Goal: Task Accomplishment & Management: Manage account settings

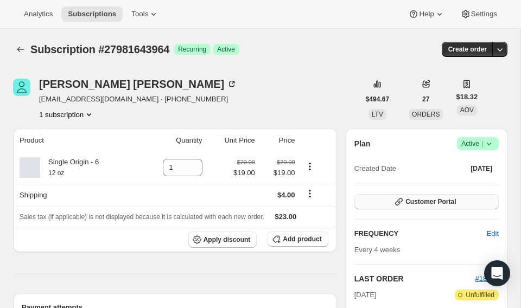
click at [463, 203] on button "Customer Portal" at bounding box center [427, 201] width 144 height 15
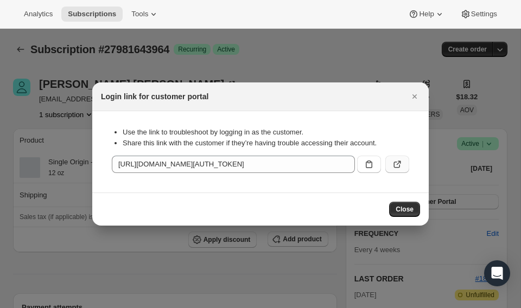
click at [397, 163] on icon ":r1h:" at bounding box center [397, 164] width 11 height 11
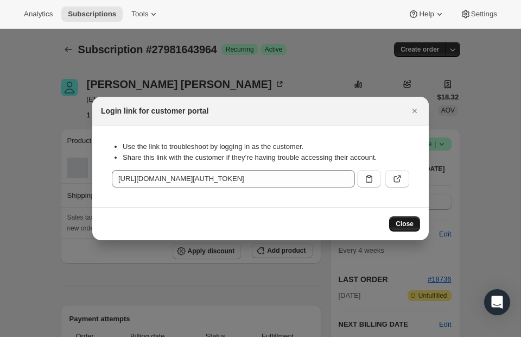
click at [406, 220] on span "Close" at bounding box center [405, 223] width 18 height 9
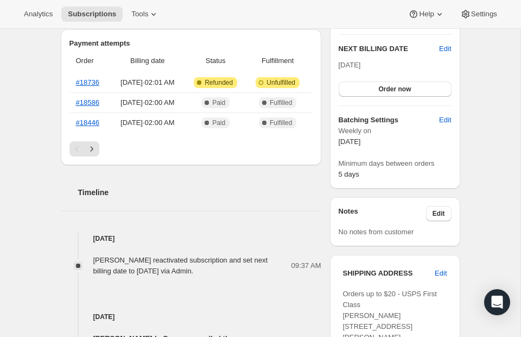
scroll to position [277, 0]
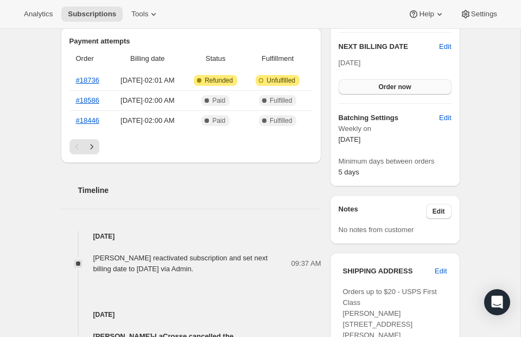
click at [402, 91] on span "Order now" at bounding box center [394, 87] width 33 height 9
click at [407, 91] on span "Click to confirm" at bounding box center [394, 87] width 49 height 9
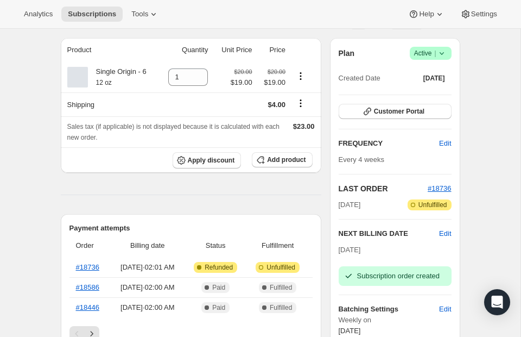
scroll to position [0, 0]
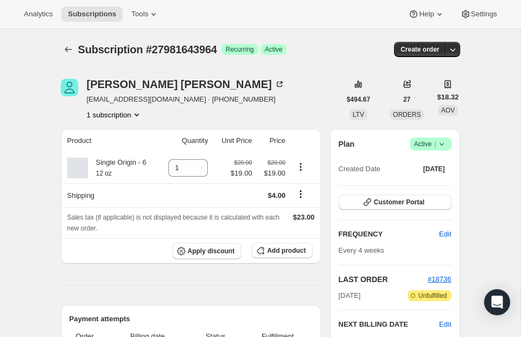
click at [434, 148] on span "|" at bounding box center [435, 144] width 2 height 9
click at [434, 208] on span "Pause subscription" at bounding box center [427, 207] width 60 height 8
